Goal: Book appointment/travel/reservation

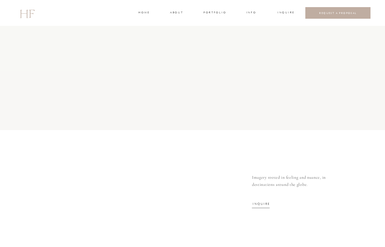
scroll to position [2162, 0]
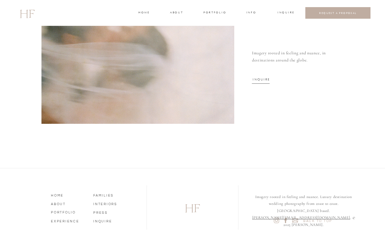
click at [62, 221] on nav "EXPERIENCE" at bounding box center [68, 220] width 34 height 5
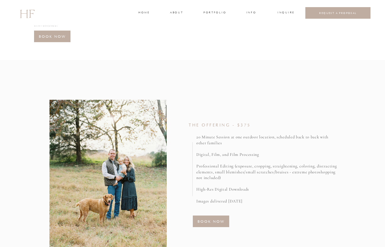
scroll to position [142, 0]
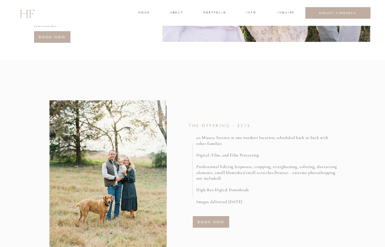
click at [213, 221] on h3 "BOOK NOW" at bounding box center [211, 222] width 32 height 6
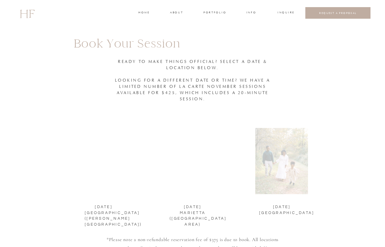
scroll to position [670, 0]
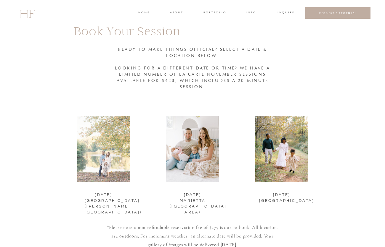
click at [120, 162] on div at bounding box center [103, 149] width 53 height 66
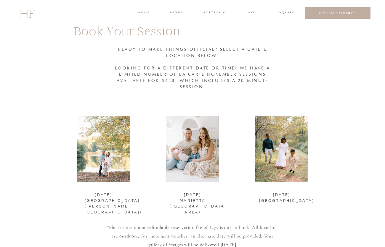
click at [218, 13] on h3 "portfolio" at bounding box center [215, 12] width 22 height 5
click at [218, 31] on h3 "FAMILIES" at bounding box center [215, 31] width 18 height 5
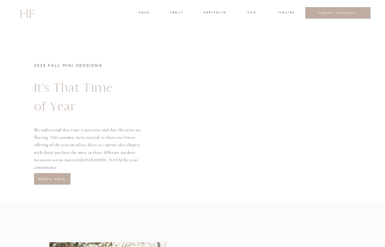
scroll to position [670, 0]
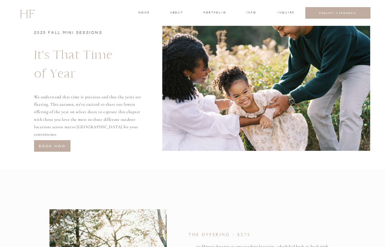
scroll to position [36, 0]
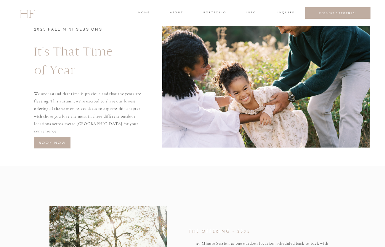
click at [41, 141] on h3 "BOOK NOW" at bounding box center [52, 143] width 32 height 6
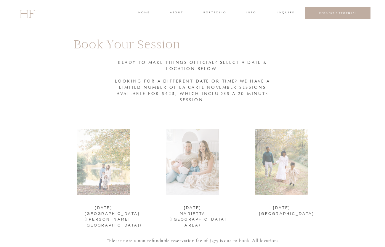
scroll to position [670, 0]
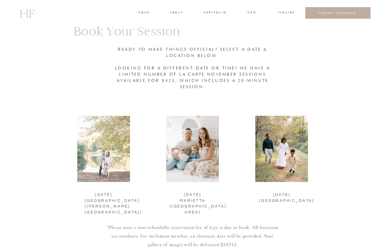
click at [117, 154] on div at bounding box center [103, 149] width 53 height 66
